Goal: Information Seeking & Learning: Learn about a topic

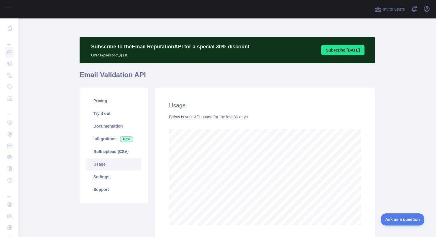
scroll to position [219, 413]
click at [103, 103] on link "Pricing" at bounding box center [113, 101] width 55 height 13
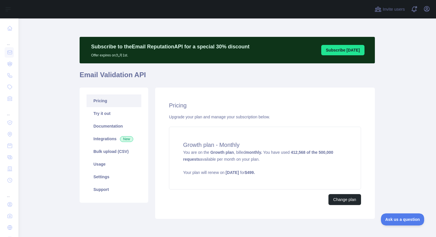
click at [54, 120] on main "Subscribe to the Email Reputation API for a special 30 % discount Offer expires…" at bounding box center [226, 127] width 417 height 219
click at [104, 165] on link "Usage" at bounding box center [113, 164] width 55 height 13
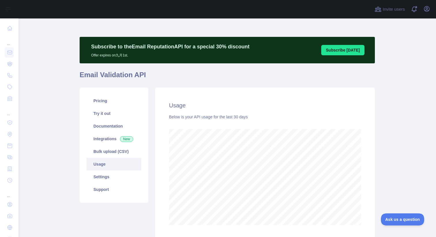
scroll to position [219, 413]
